Goal: Navigation & Orientation: Go to known website

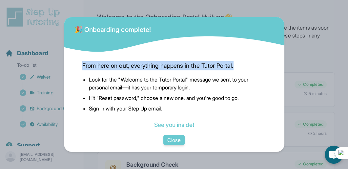
drag, startPoint x: 83, startPoint y: 66, endPoint x: 244, endPoint y: 70, distance: 160.9
click at [244, 70] on div "From here on out, everything happens in the Tutor Portal. Look for the "Welcome…" at bounding box center [174, 93] width 194 height 81
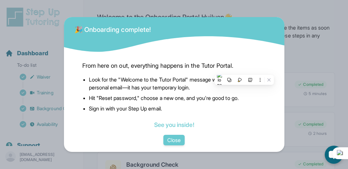
click at [102, 84] on li "Look for the "Welcome to the Tutor Portal" message we sent to your personal ema…" at bounding box center [177, 84] width 177 height 16
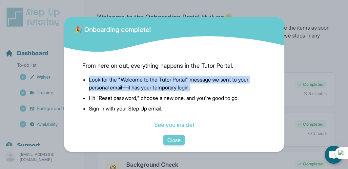
drag, startPoint x: 90, startPoint y: 79, endPoint x: 208, endPoint y: 91, distance: 118.4
click at [208, 91] on ul "Look for the "Welcome to the Tutor Portal" message we sent to your personal ema…" at bounding box center [174, 95] width 184 height 39
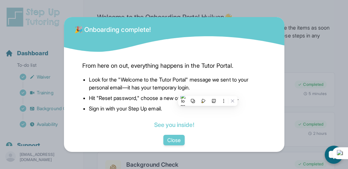
click at [125, 102] on ul "Look for the "Welcome to the Tutor Portal" message we sent to your personal ema…" at bounding box center [174, 95] width 184 height 39
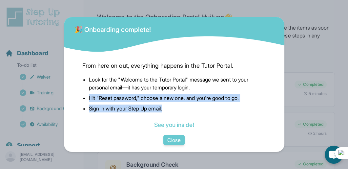
drag, startPoint x: 92, startPoint y: 96, endPoint x: 192, endPoint y: 105, distance: 100.5
click at [192, 105] on ul "Look for the "Welcome to the Tutor Portal" message we sent to your personal ema…" at bounding box center [174, 95] width 184 height 39
click at [108, 116] on div "From here on out, everything happens in the Tutor Portal. Look for the "Welcome…" at bounding box center [174, 93] width 184 height 71
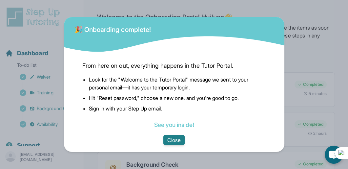
click at [173, 140] on button "Close" at bounding box center [174, 140] width 21 height 11
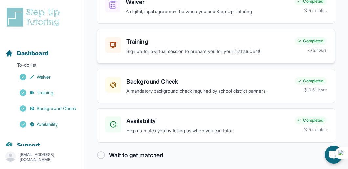
scroll to position [85, 0]
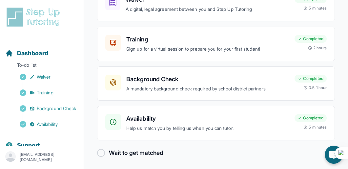
click at [39, 153] on p "[EMAIL_ADDRESS][DOMAIN_NAME]" at bounding box center [49, 157] width 59 height 11
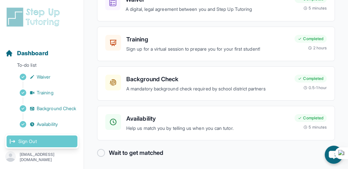
click at [37, 143] on link "Sign Out" at bounding box center [42, 141] width 71 height 12
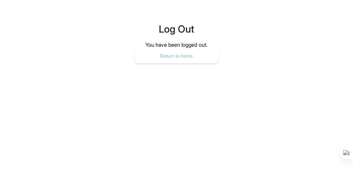
click at [177, 56] on button "Return to home" at bounding box center [177, 56] width 84 height 14
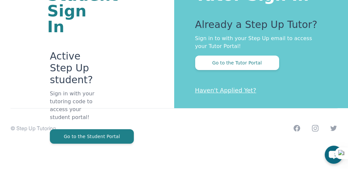
scroll to position [66, 0]
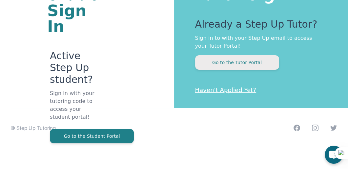
click at [230, 64] on button "Go to the Tutor Portal" at bounding box center [237, 62] width 84 height 14
